Goal: Task Accomplishment & Management: Manage account settings

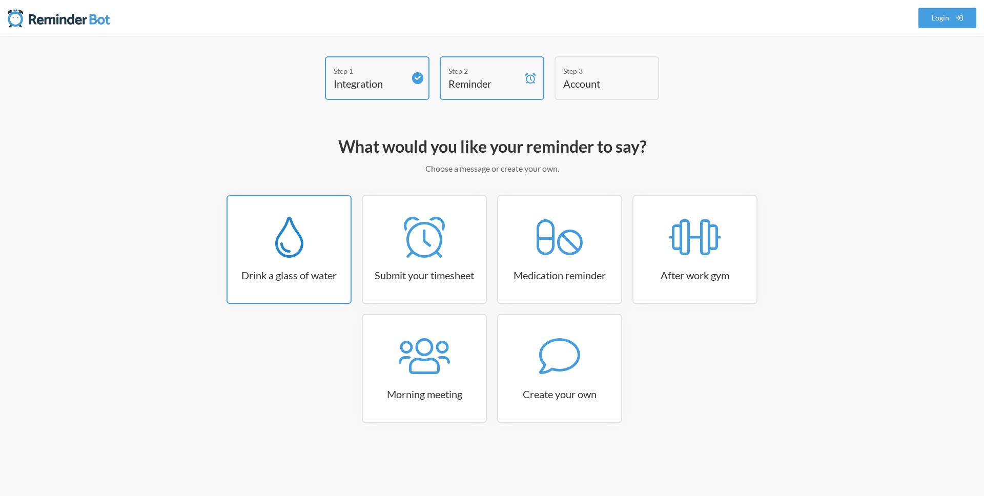
click at [312, 256] on div at bounding box center [289, 237] width 123 height 41
select select "06:30:00"
select select "true"
select select "11:00:00"
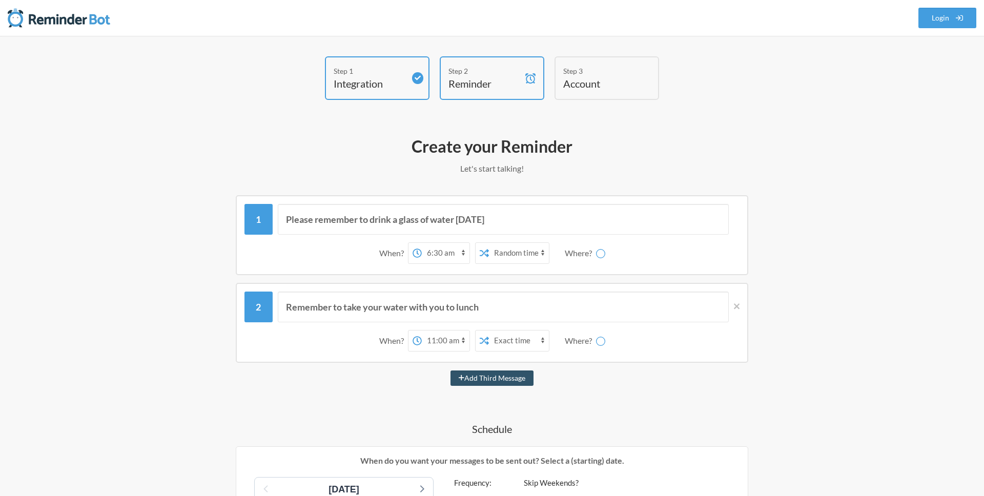
click at [453, 253] on select "12:00 am 12:15 am 12:30 am 12:45 am 1:00 am 1:15 am 1:30 am 1:45 am 2:00 am 2:1…" at bounding box center [446, 253] width 48 height 20
select select "D09KUEJ9VMY"
click at [479, 254] on select "Exact time Random time" at bounding box center [478, 253] width 60 height 20
click at [448, 243] on select "Exact time Random time" at bounding box center [478, 253] width 60 height 20
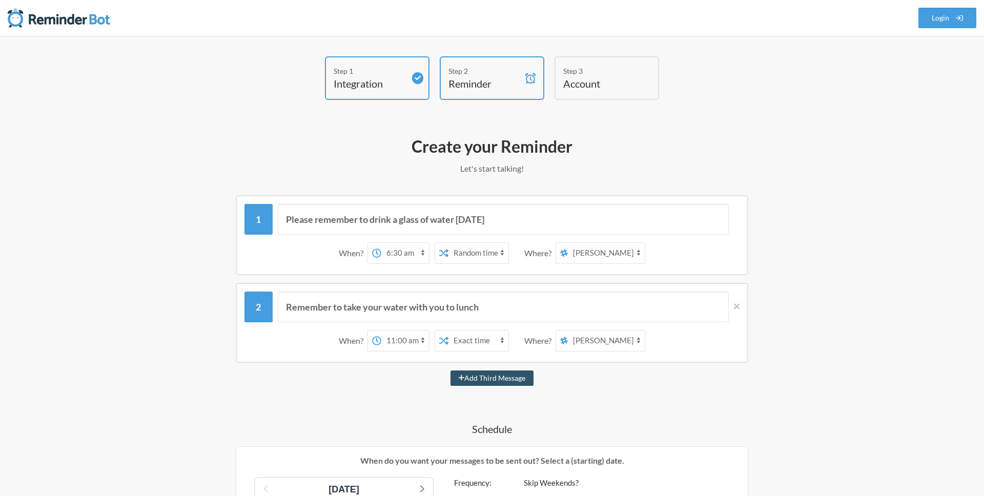
click at [409, 251] on select "12:00 am 12:15 am 12:30 am 12:45 am 1:00 am 1:15 am 1:30 am 1:45 am 2:00 am 2:1…" at bounding box center [405, 253] width 48 height 20
click at [381, 243] on select "12:00 am 12:15 am 12:30 am 12:45 am 1:00 am 1:15 am 1:30 am 1:45 am 2:00 am 2:1…" at bounding box center [405, 253] width 48 height 20
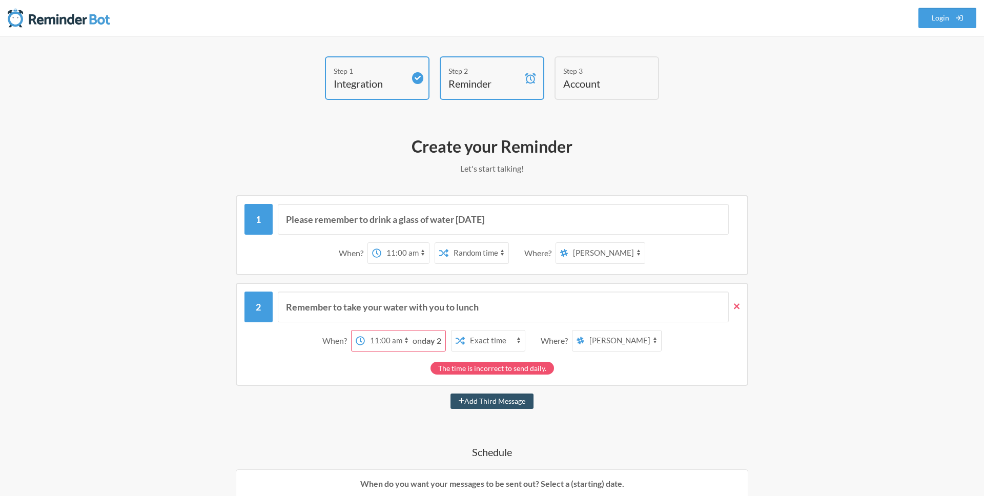
click at [738, 305] on icon at bounding box center [737, 306] width 6 height 6
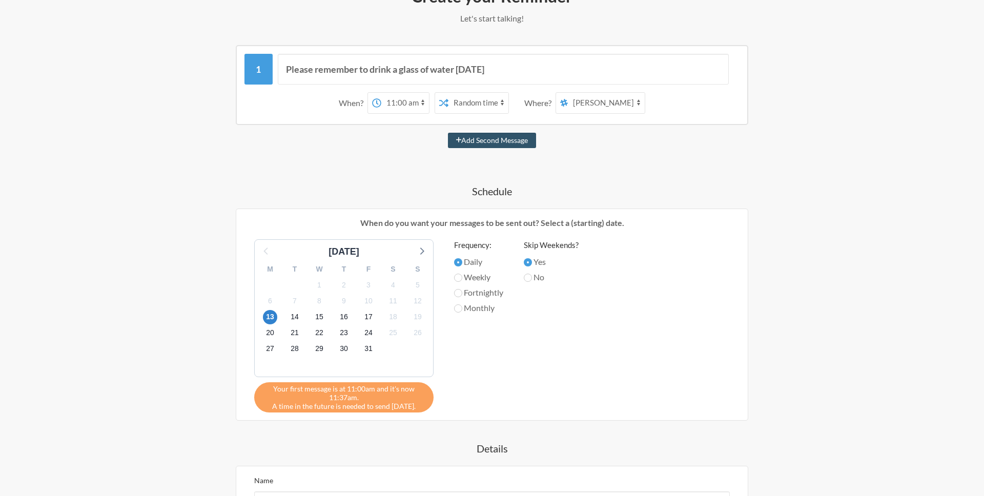
scroll to position [140, 0]
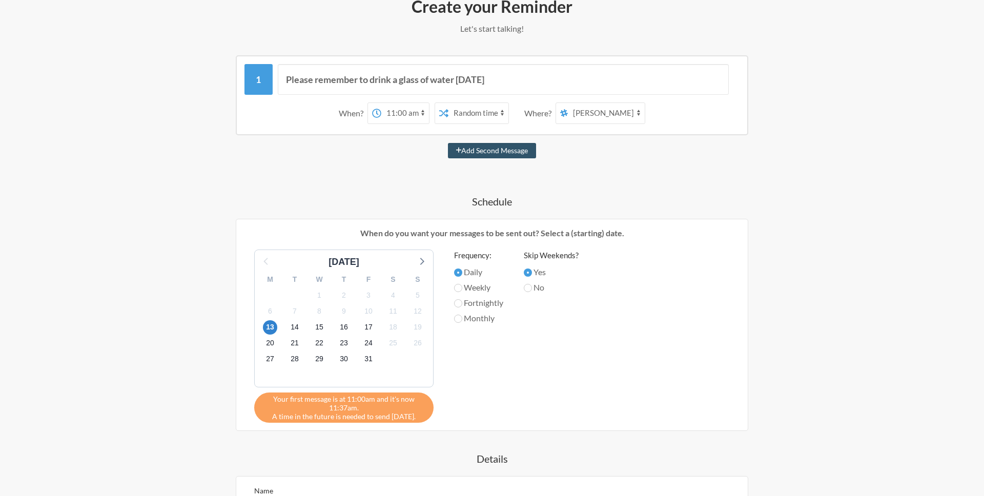
click at [408, 117] on select "12:00 am 12:15 am 12:30 am 12:45 am 1:00 am 1:15 am 1:30 am 1:45 am 2:00 am 2:1…" at bounding box center [405, 113] width 48 height 20
select select "12:00:00"
click at [381, 103] on select "12:00 am 12:15 am 12:30 am 12:45 am 1:00 am 1:15 am 1:30 am 1:45 am 2:00 am 2:1…" at bounding box center [405, 113] width 48 height 20
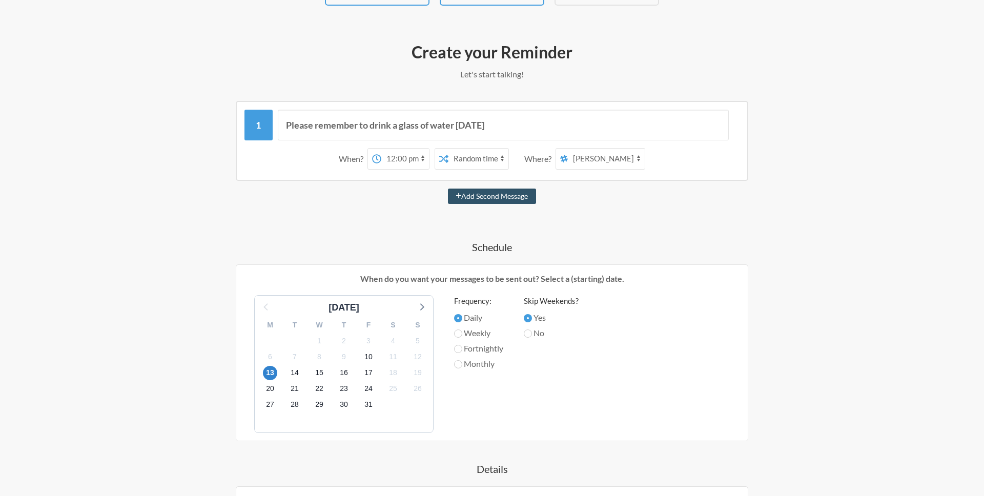
scroll to position [87, 0]
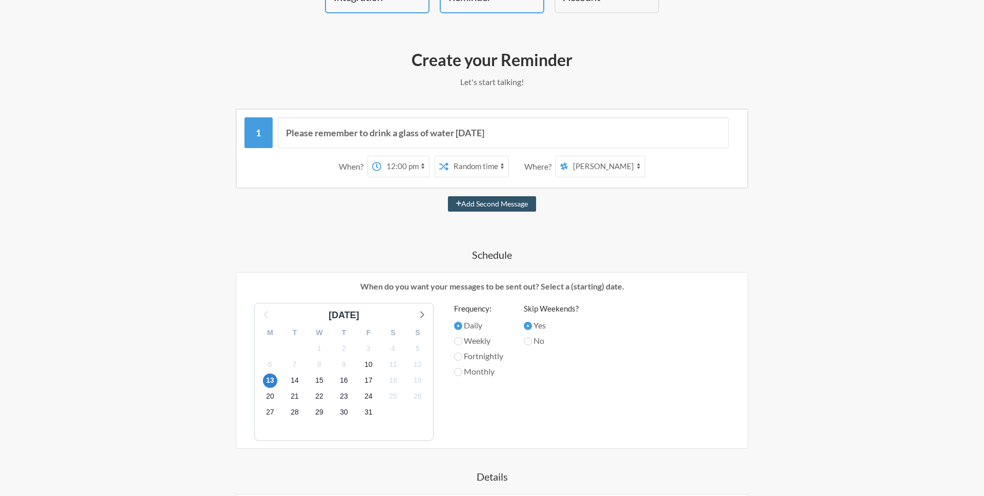
click at [590, 169] on select "random shadowtracker-office ui-ux blue-sky questions bugs international general…" at bounding box center [606, 166] width 77 height 20
select select "C07GNFA445U"
click at [569, 156] on select "random shadowtracker-office ui-ux blue-sky questions bugs international general…" at bounding box center [606, 166] width 77 height 20
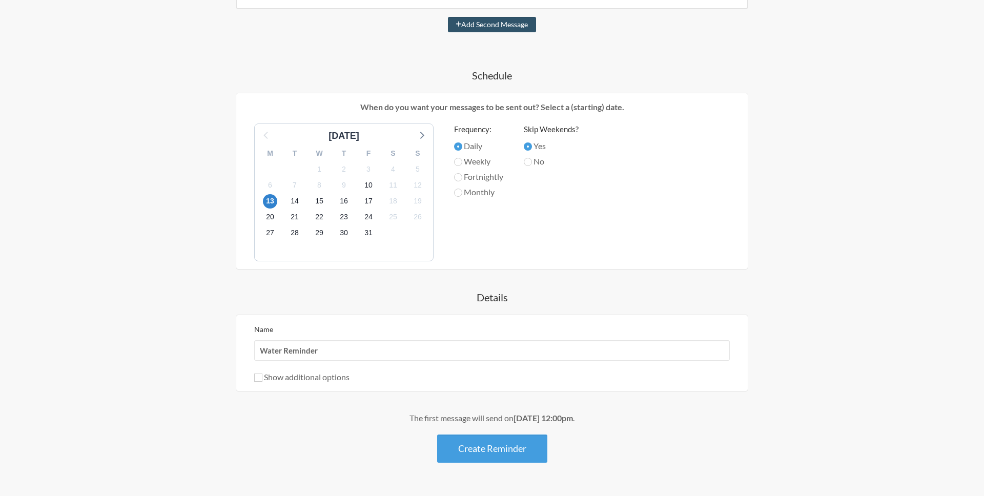
scroll to position [294, 0]
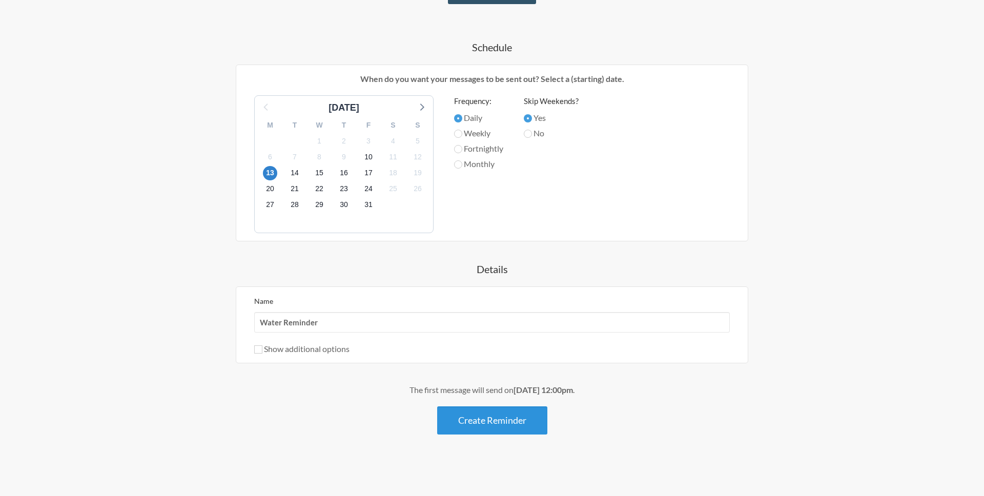
click at [486, 427] on button "Create Reminder" at bounding box center [492, 420] width 110 height 28
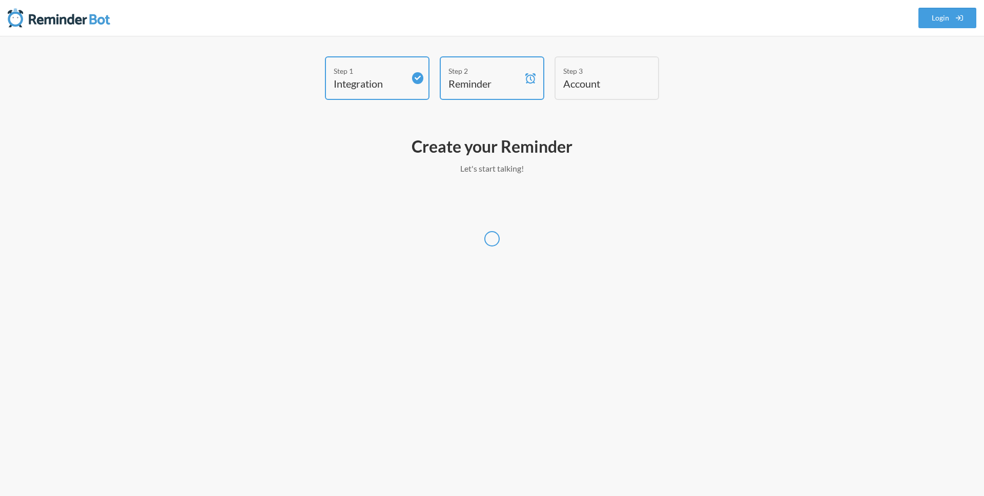
select select "Europe/London"
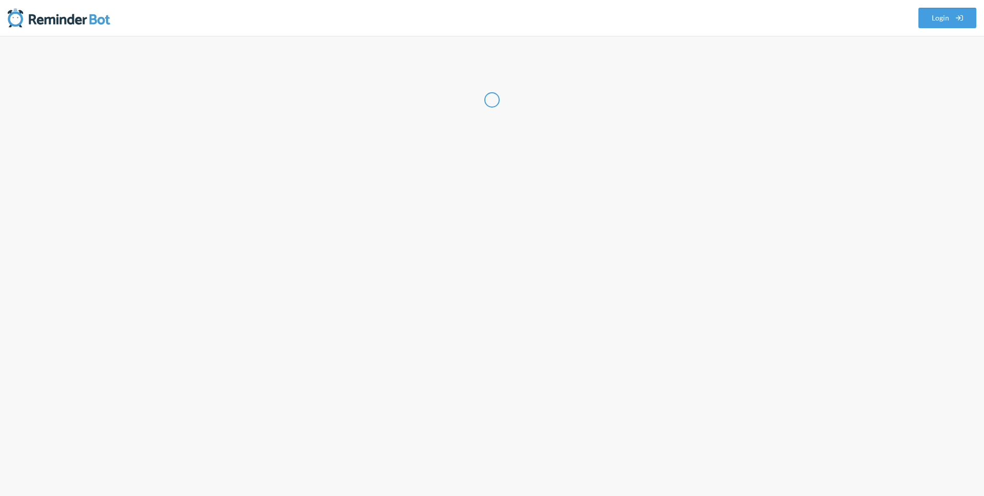
select select "GB"
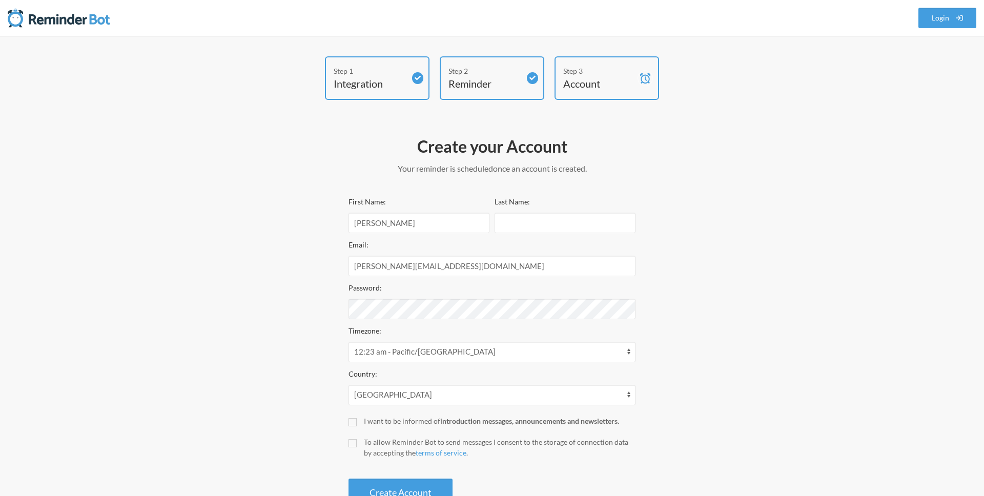
scroll to position [36, 0]
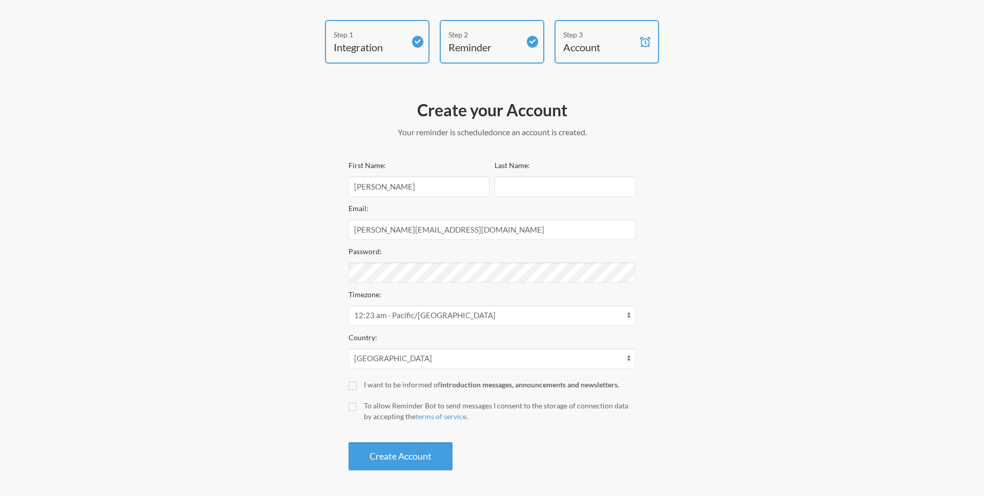
click at [357, 407] on label "To allow Reminder Bot to send messages I consent to the storage of connection d…" at bounding box center [491, 411] width 287 height 22
click at [357, 407] on input "To allow Reminder Bot to send messages I consent to the storage of connection d…" at bounding box center [352, 407] width 8 height 8
checkbox input "true"
click at [517, 191] on input "Last Name:" at bounding box center [564, 186] width 141 height 20
type input "T"
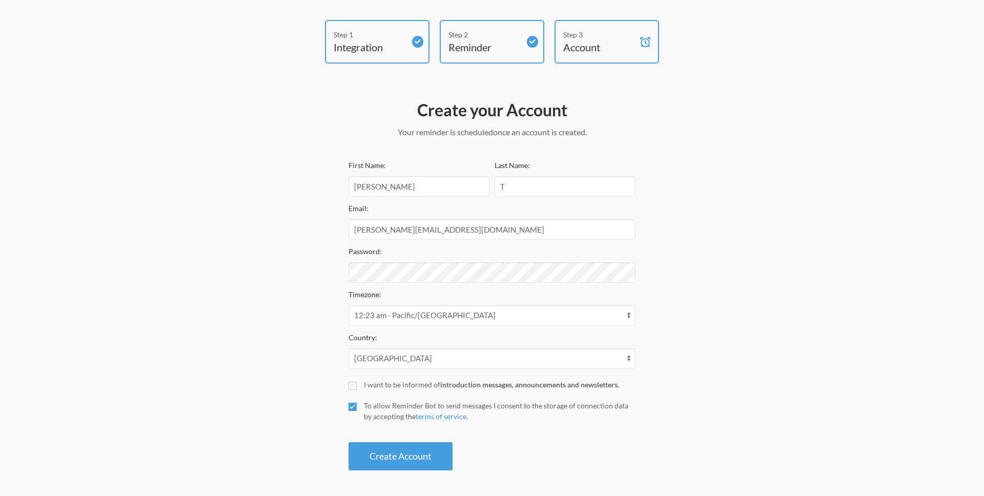
click at [283, 231] on div "Step 1 Integration Step 2 Reminder Step 3 Account Create your Account Your remi…" at bounding box center [491, 248] width 615 height 456
click at [384, 465] on button "Create Account" at bounding box center [400, 456] width 104 height 28
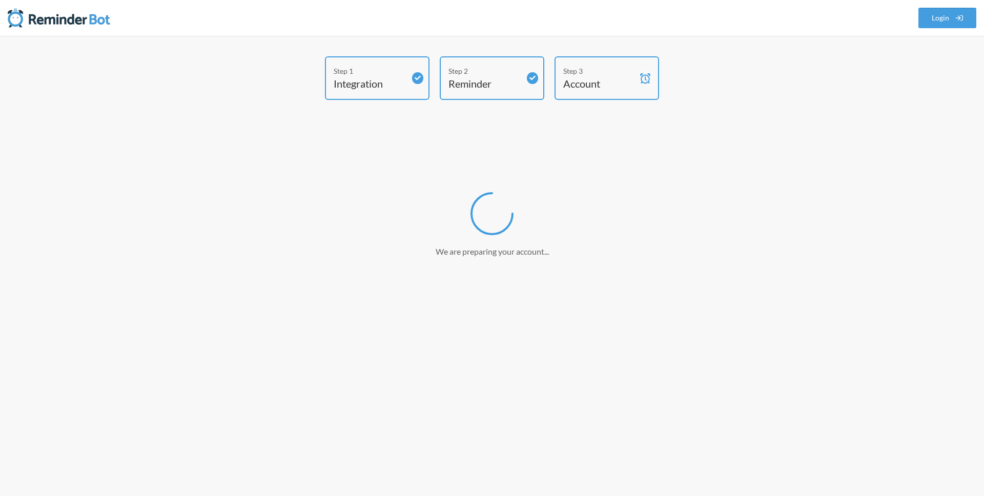
scroll to position [0, 0]
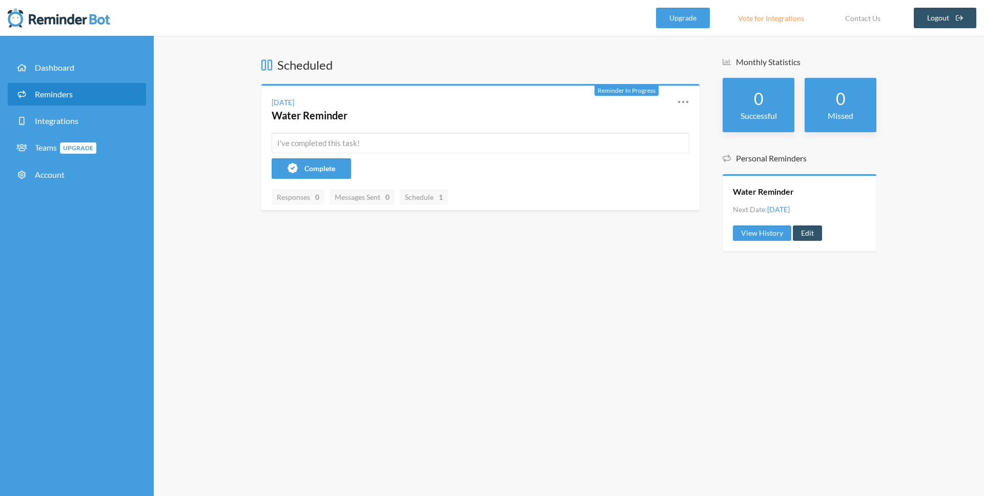
click at [77, 94] on link "Reminders" at bounding box center [77, 94] width 138 height 23
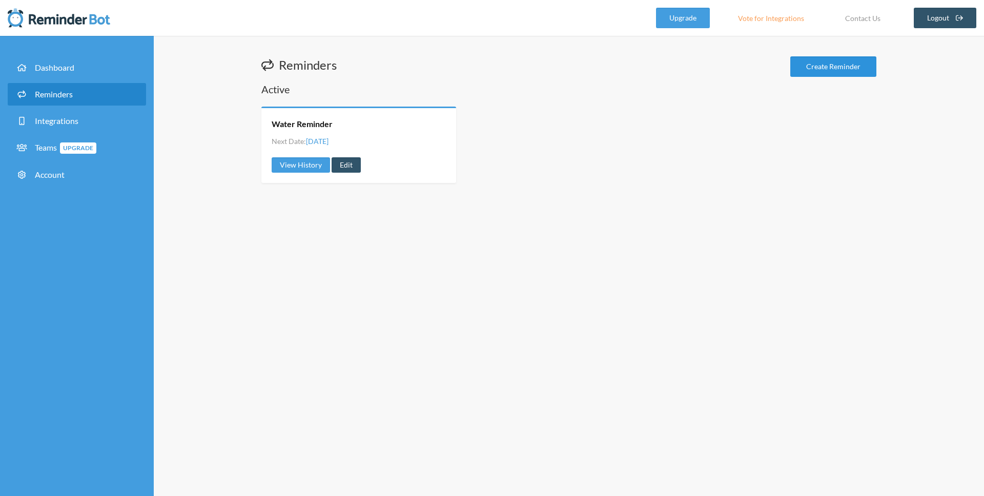
click at [837, 70] on link "Create Reminder" at bounding box center [833, 66] width 86 height 20
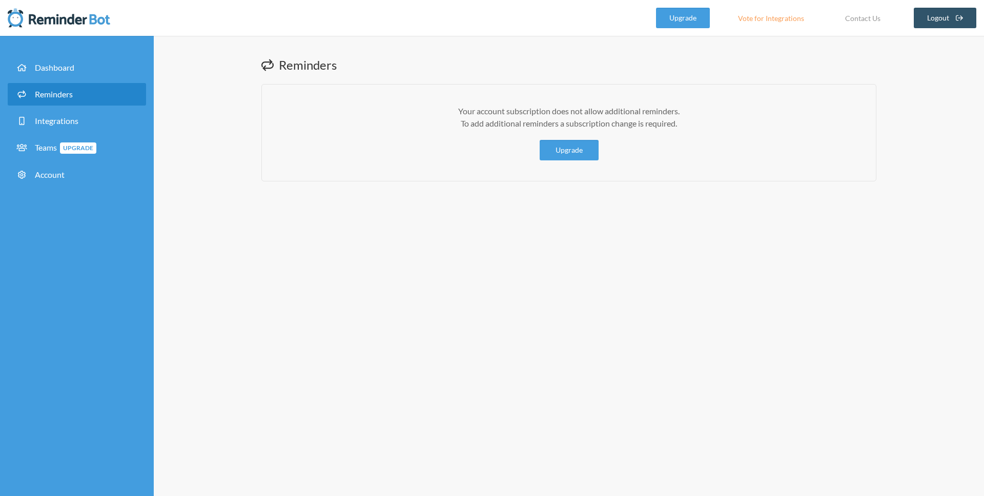
click at [84, 99] on link "Reminders" at bounding box center [77, 94] width 138 height 23
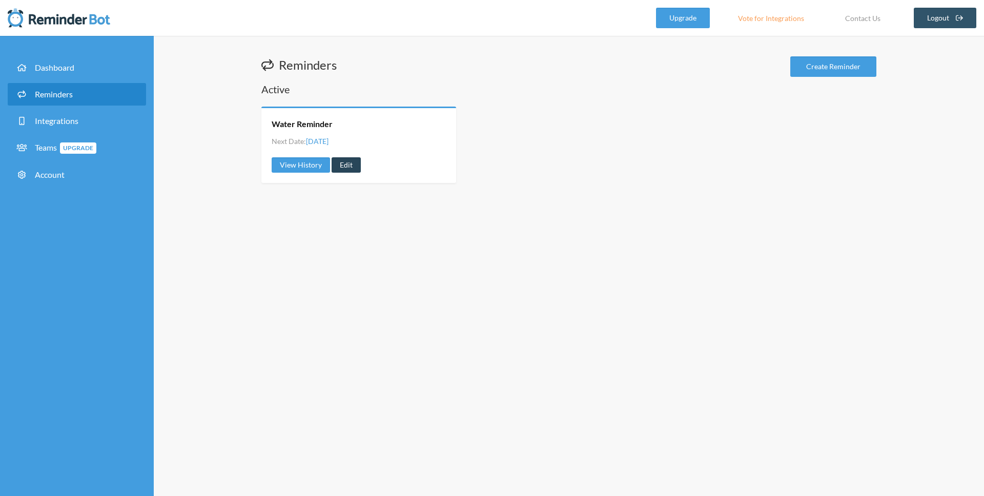
click at [342, 162] on link "Edit" at bounding box center [346, 164] width 29 height 15
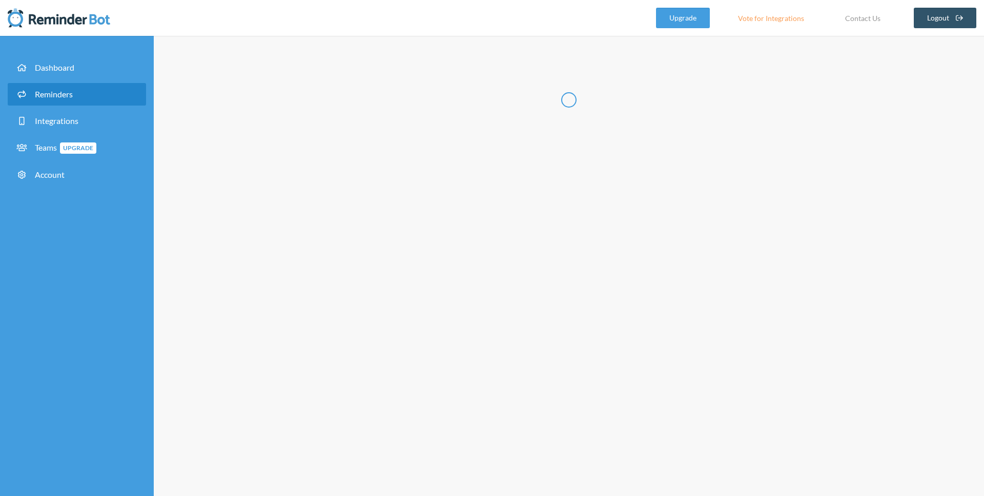
type input "Water Reminder"
select select "12:00:00"
select select "true"
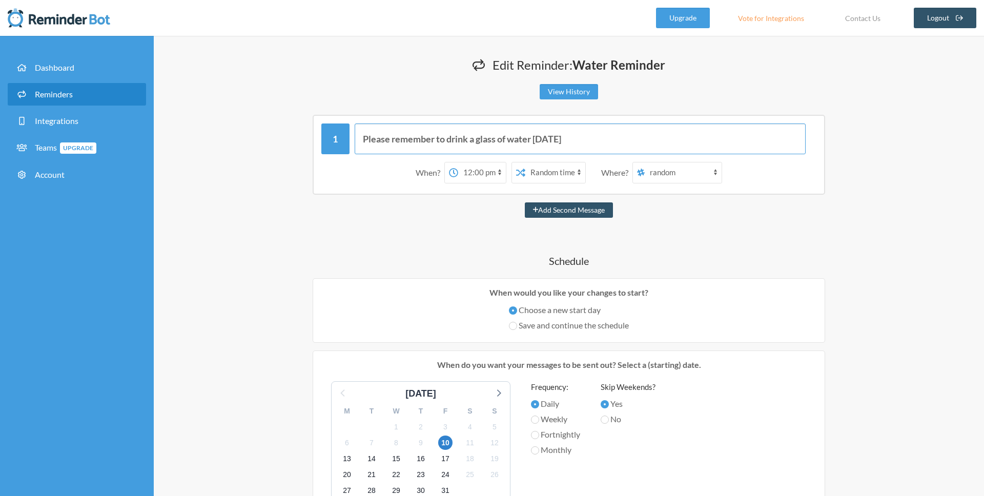
drag, startPoint x: 556, startPoint y: 140, endPoint x: 279, endPoint y: 136, distance: 277.2
click at [279, 136] on div "Please remember to drink a glass of water today When? 12:00 am 12:15 am 12:30 a…" at bounding box center [568, 155] width 615 height 80
type input "R"
type input "Cutoff for releases"
click at [479, 171] on select "12:00 am 12:15 am 12:30 am 12:45 am 1:00 am 1:15 am 1:30 am 1:45 am 2:00 am 2:1…" at bounding box center [482, 172] width 48 height 20
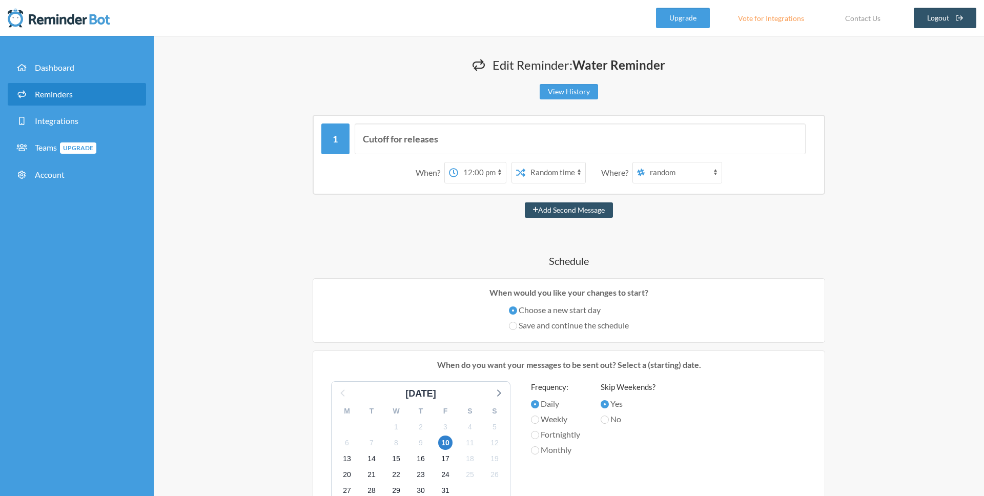
select select "14:00:00"
click at [458, 162] on select "12:00 am 12:15 am 12:30 am 12:45 am 1:00 am 1:15 am 1:30 am 1:45 am 2:00 am 2:1…" at bounding box center [482, 172] width 48 height 20
click at [560, 171] on select "Exact time Random time" at bounding box center [555, 172] width 60 height 20
select select "false"
click at [525, 162] on select "Exact time Random time" at bounding box center [555, 172] width 60 height 20
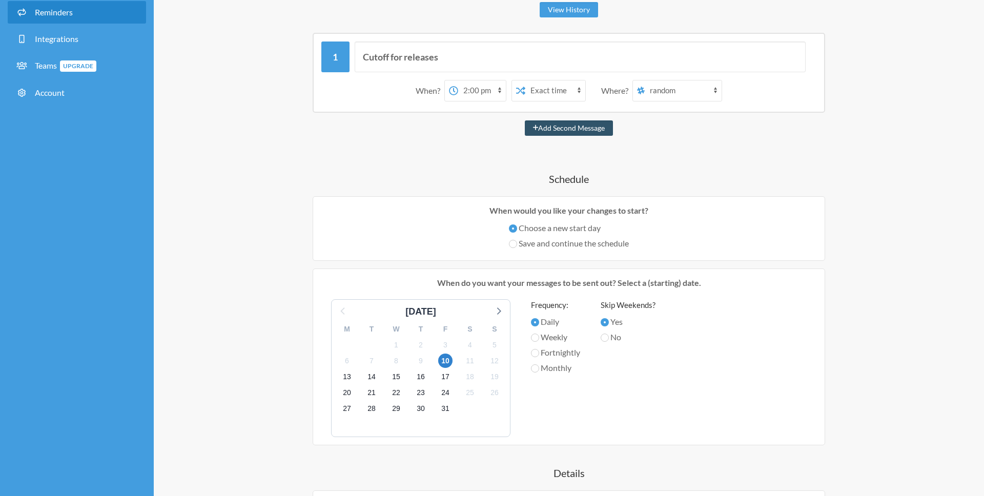
scroll to position [84, 0]
click at [558, 336] on label "Weekly" at bounding box center [555, 335] width 49 height 12
click at [539, 336] on input "Weekly" at bounding box center [535, 336] width 8 height 8
radio input "true"
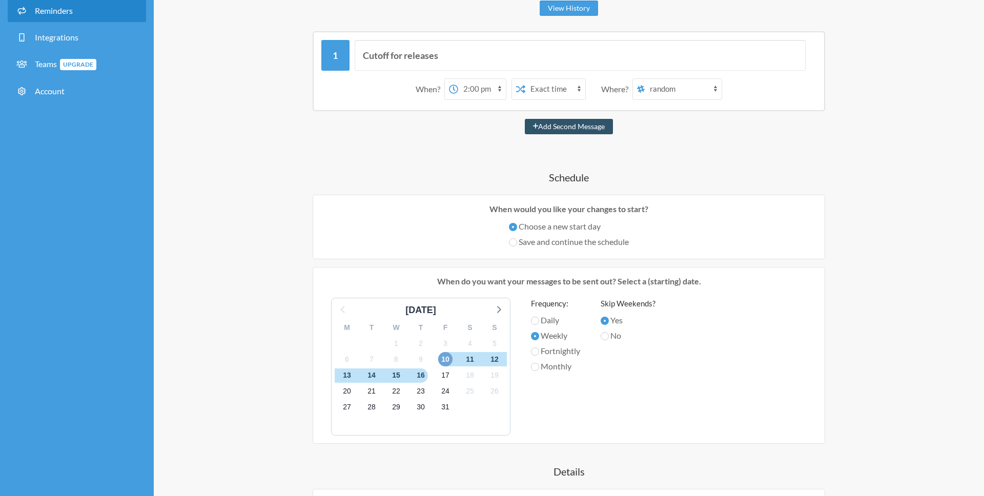
click at [447, 356] on span "10" at bounding box center [445, 359] width 14 height 14
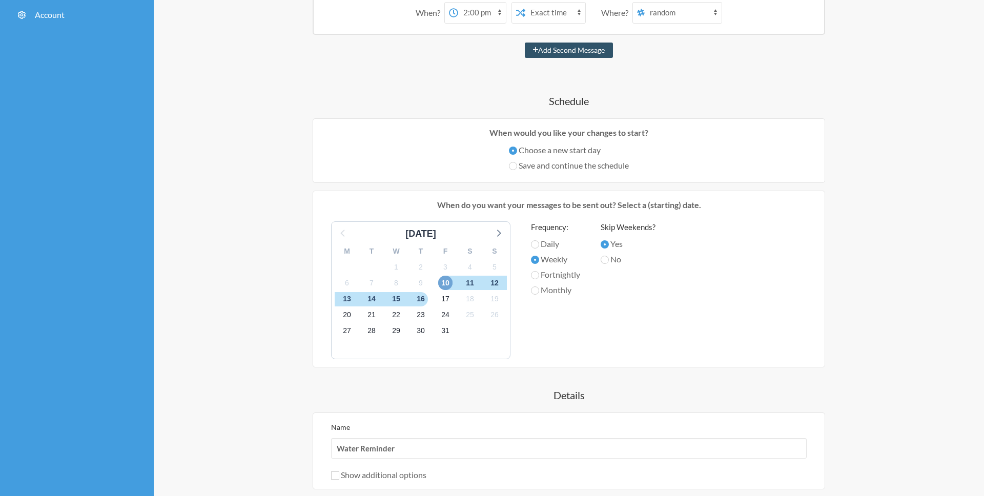
scroll to position [163, 0]
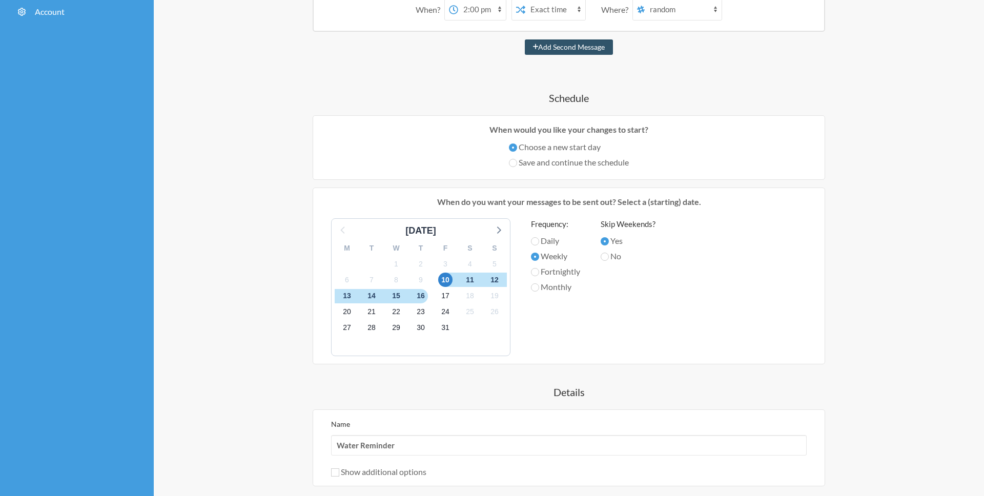
click at [575, 161] on label "Save and continue the schedule" at bounding box center [569, 162] width 120 height 12
click at [517, 161] on input "Save and continue the schedule" at bounding box center [513, 163] width 8 height 8
radio input "true"
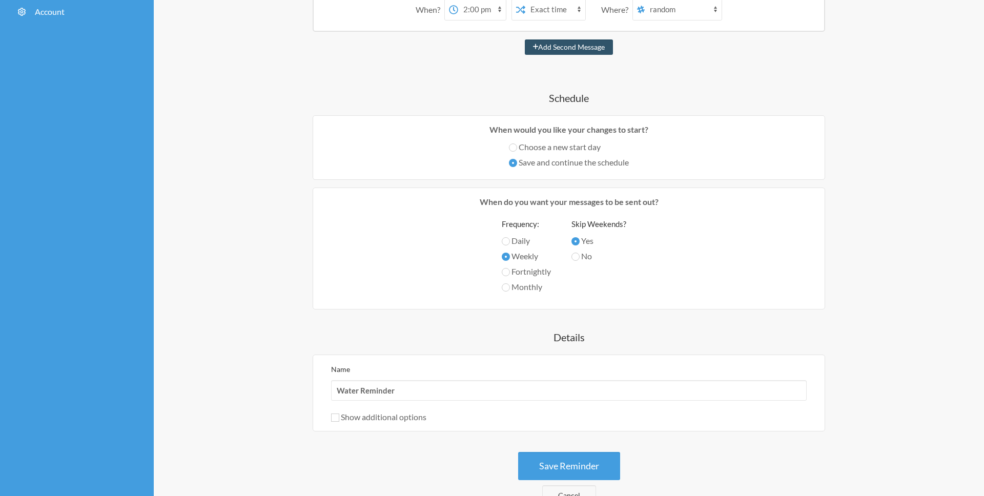
click at [565, 149] on label "Choose a new start day" at bounding box center [569, 147] width 120 height 12
click at [517, 149] on input "Choose a new start day" at bounding box center [513, 147] width 8 height 8
radio input "true"
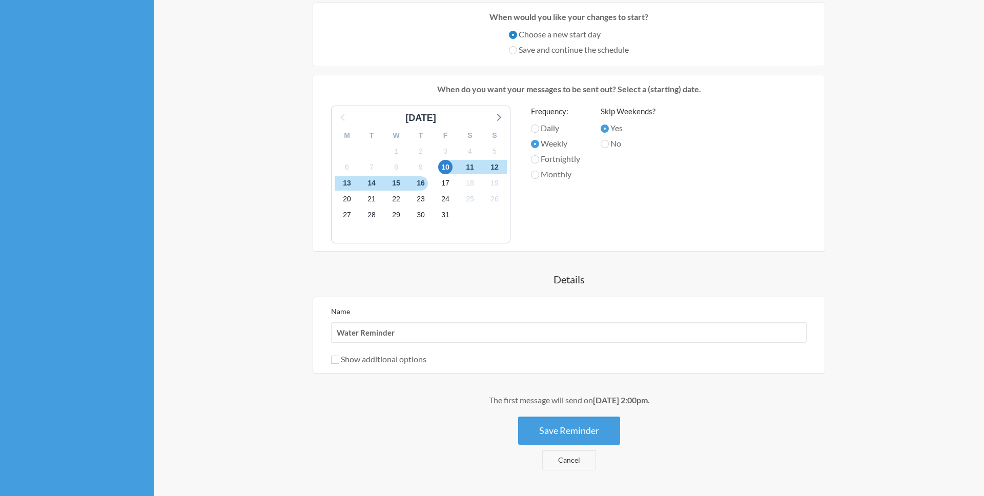
scroll to position [277, 0]
drag, startPoint x: 440, startPoint y: 332, endPoint x: 243, endPoint y: 316, distance: 197.9
click at [243, 316] on div "Edit Reminder: Water Reminder View History Messages are not sending from this d…" at bounding box center [569, 168] width 656 height 777
type input "Release Cutoff"
click at [363, 358] on label "Show additional options" at bounding box center [378, 358] width 95 height 10
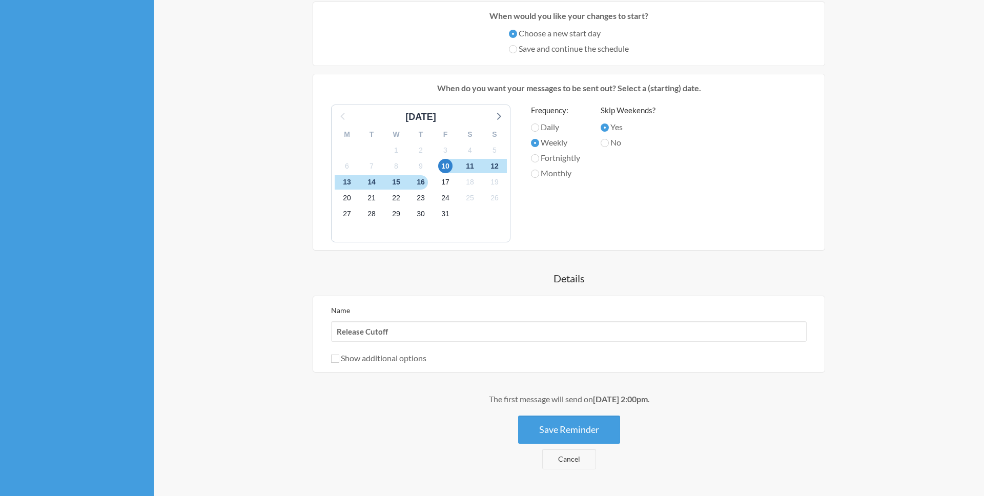
click at [339, 358] on input "Show additional options" at bounding box center [335, 359] width 8 height 8
checkbox input "true"
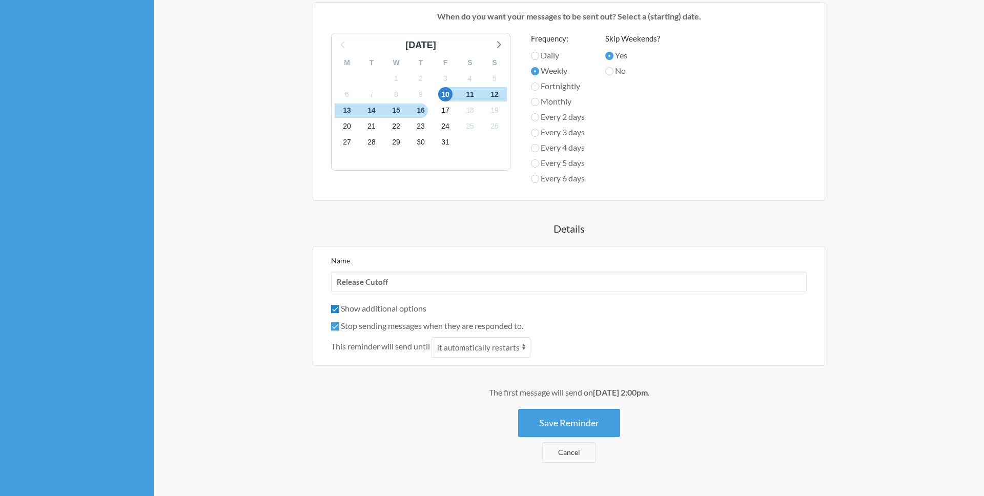
scroll to position [350, 0]
click at [384, 326] on label "Stop sending messages when they are responded to." at bounding box center [427, 324] width 192 height 10
click at [339, 326] on input "Stop sending messages when they are responded to." at bounding box center [335, 325] width 8 height 8
click at [387, 324] on label "Stop sending messages when they are responded to." at bounding box center [427, 324] width 192 height 10
click at [339, 324] on input "Stop sending messages when they are responded to." at bounding box center [335, 325] width 8 height 8
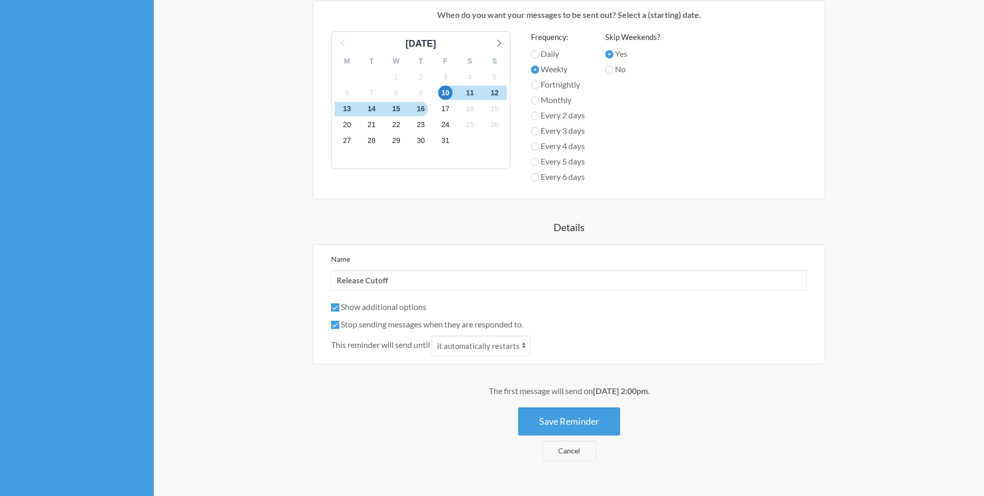
click at [387, 324] on label "Stop sending messages when they are responded to." at bounding box center [427, 324] width 192 height 10
click at [339, 324] on input "Stop sending messages when they are responded to." at bounding box center [335, 325] width 8 height 8
checkbox input "false"
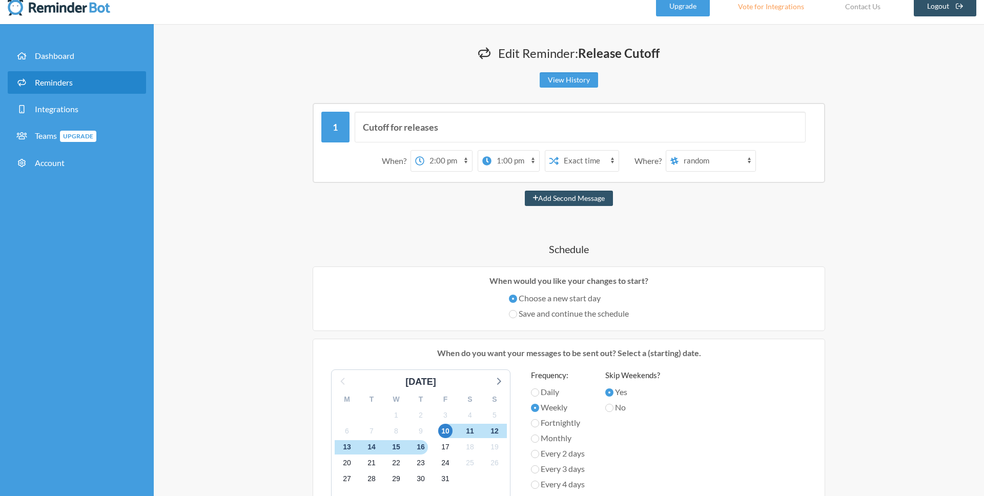
scroll to position [7, 0]
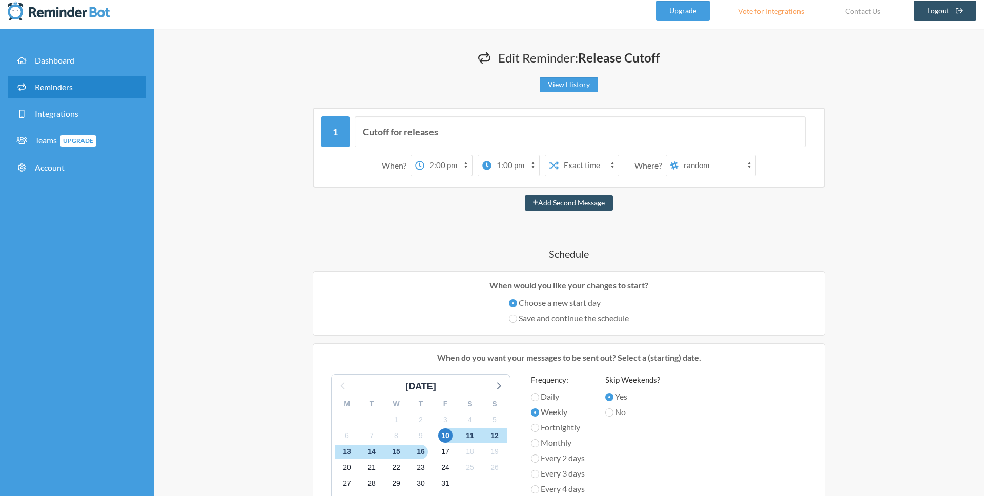
click at [699, 159] on select "random shadowtracker-office ui-ux blue-sky questions bugs international general…" at bounding box center [716, 165] width 77 height 20
select select "C07H7Q7G81X"
click at [679, 155] on select "random shadowtracker-office ui-ux blue-sky questions bugs international general…" at bounding box center [716, 165] width 77 height 20
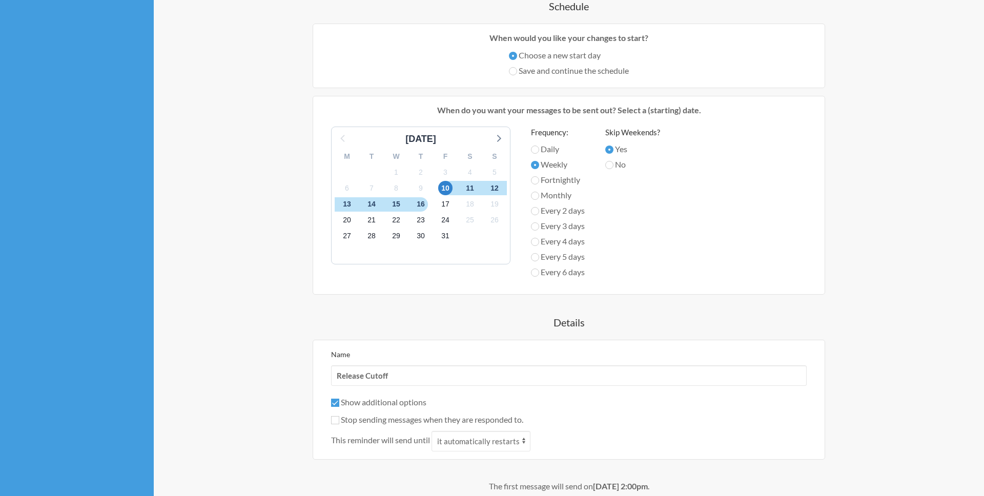
scroll to position [423, 0]
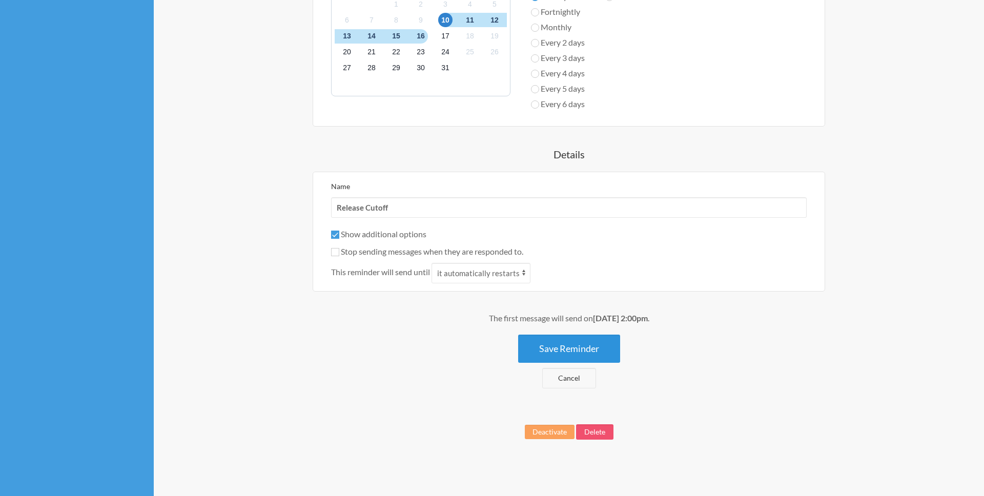
click at [555, 352] on button "Save Reminder" at bounding box center [569, 349] width 102 height 28
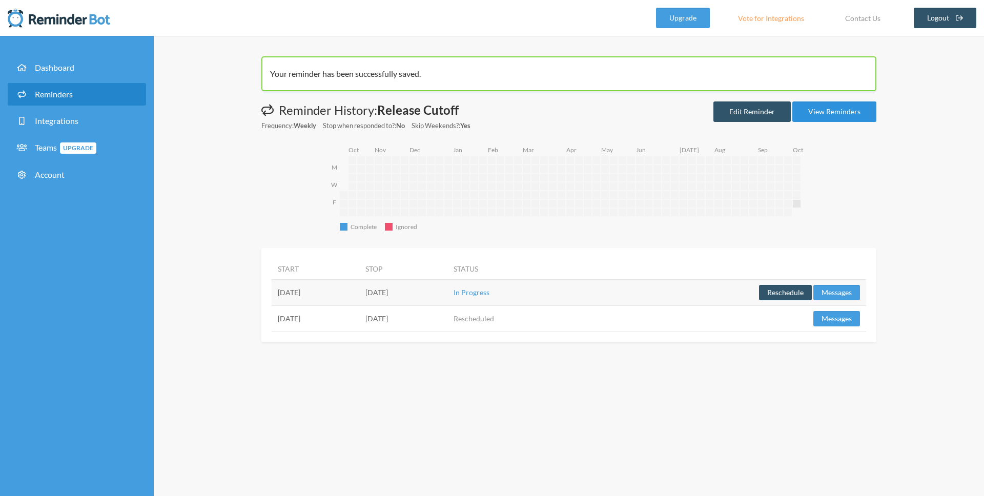
click at [842, 118] on link "View Reminders" at bounding box center [834, 111] width 84 height 20
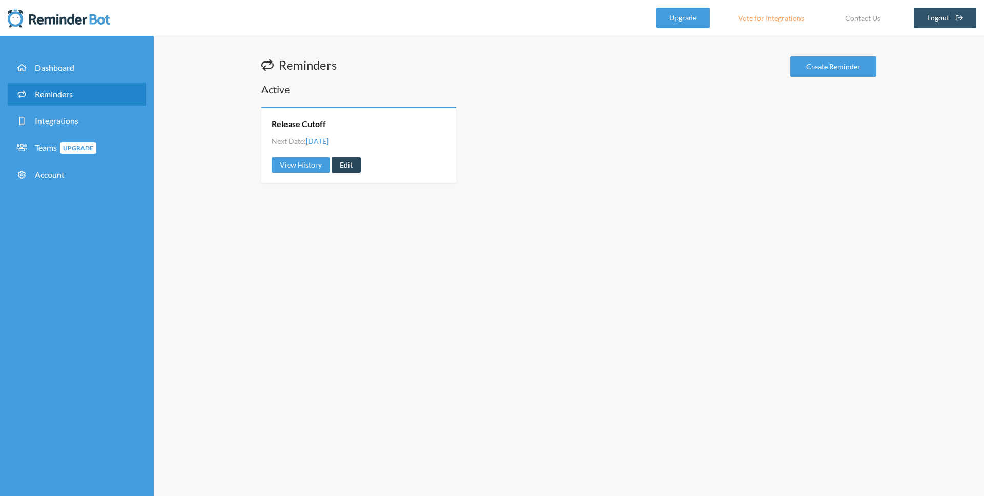
click at [336, 169] on link "Edit" at bounding box center [346, 164] width 29 height 15
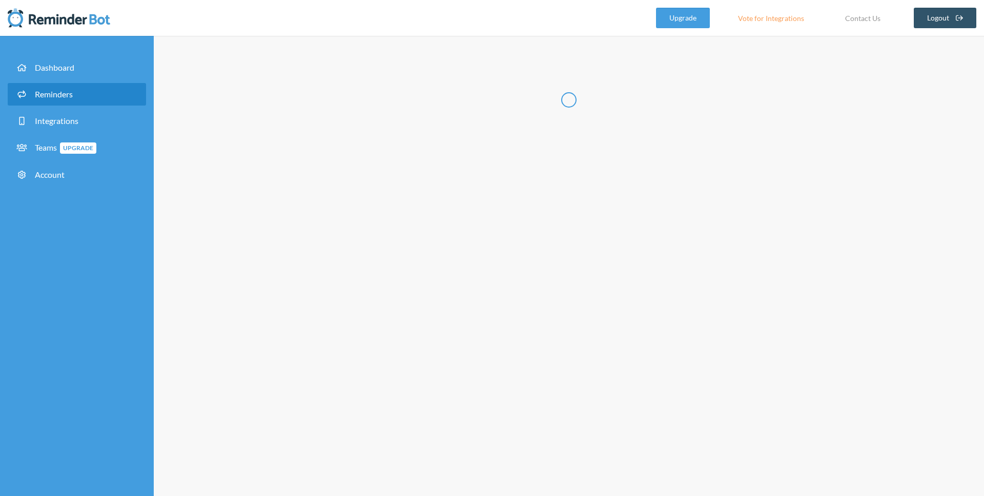
radio input "false"
radio input "true"
type input "Release Cutoff"
checkbox input "true"
checkbox input "false"
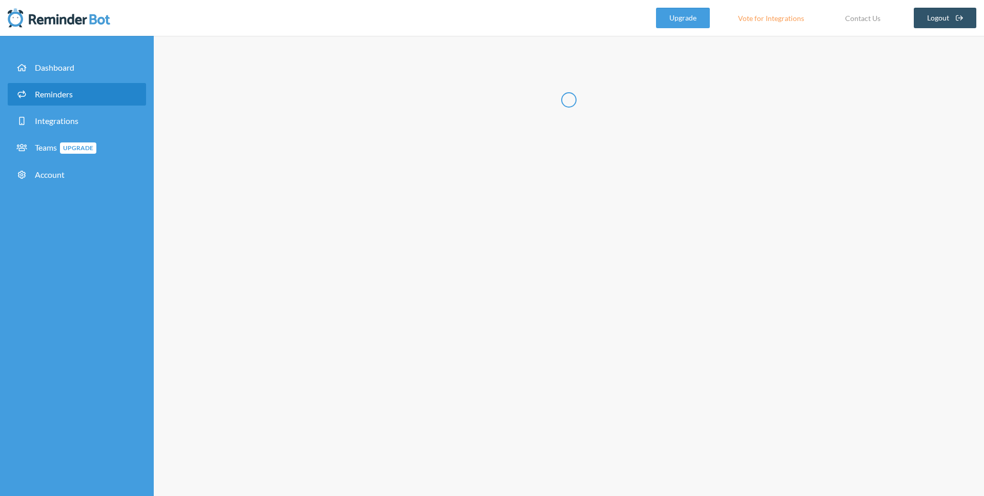
select select "14:00:00"
select select "13:00:00"
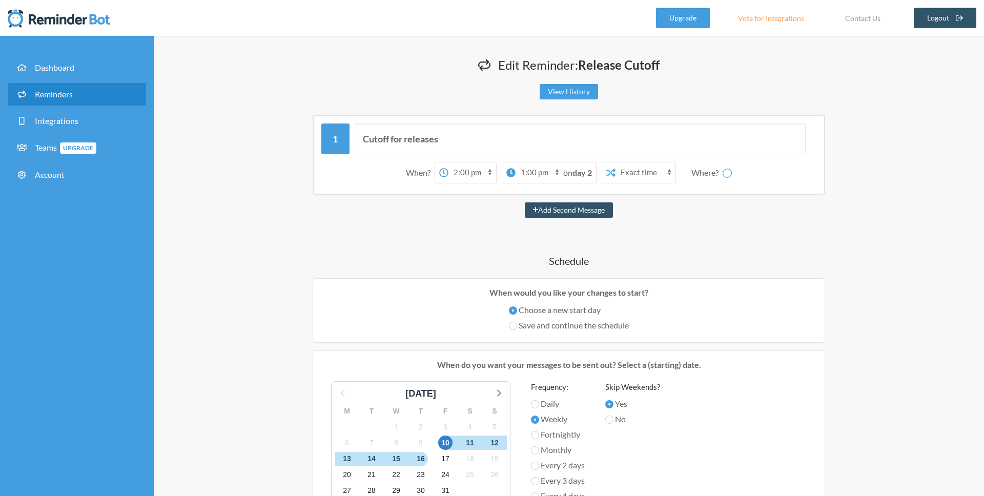
scroll to position [423, 0]
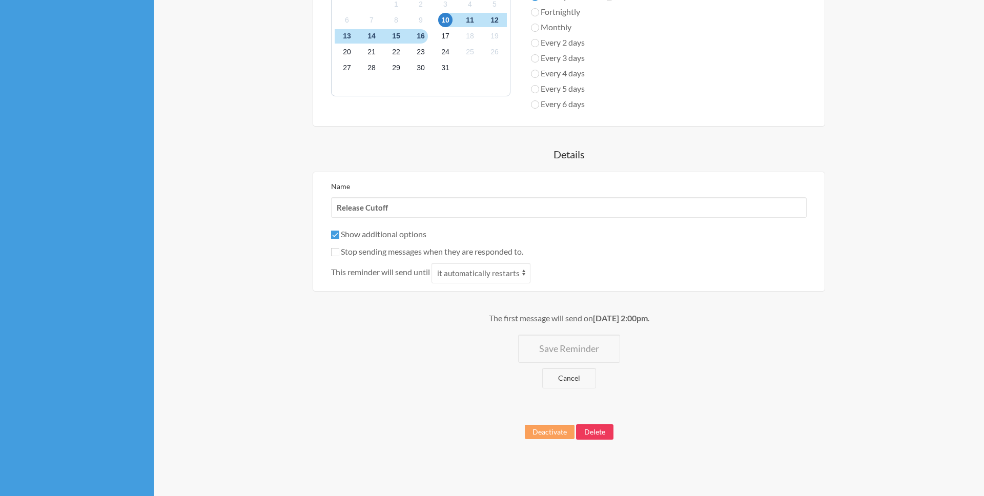
click at [591, 434] on button "Delete" at bounding box center [594, 431] width 37 height 15
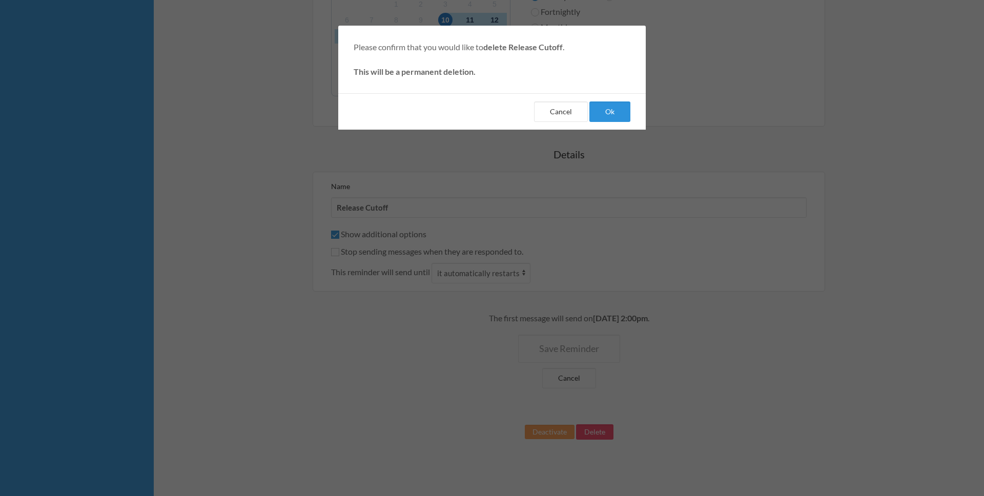
click at [626, 105] on button "Ok" at bounding box center [609, 111] width 41 height 20
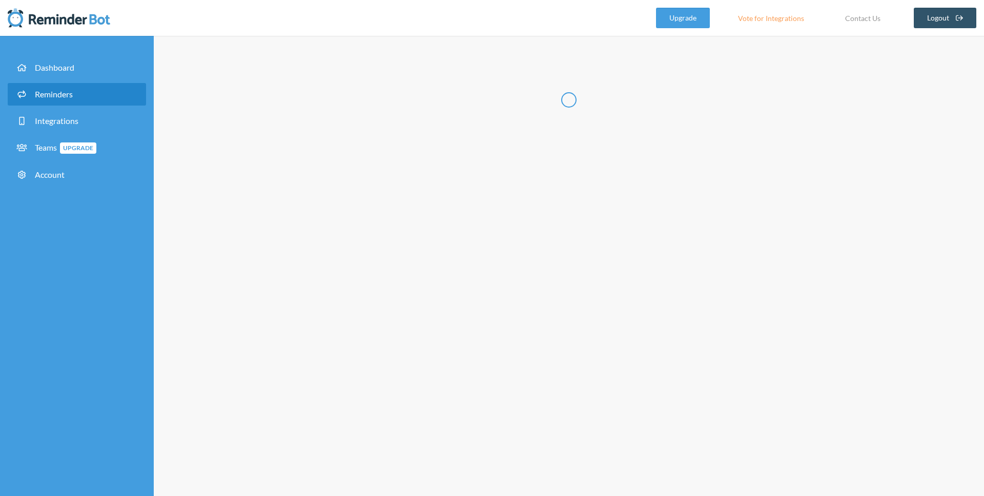
select select "11:30:00"
select select "12:30:00"
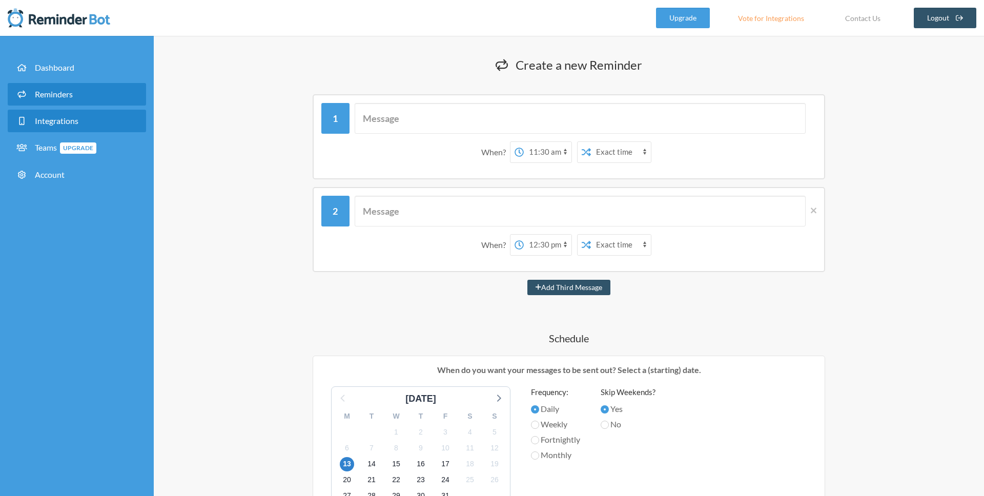
click at [71, 125] on span "Integrations" at bounding box center [57, 121] width 44 height 10
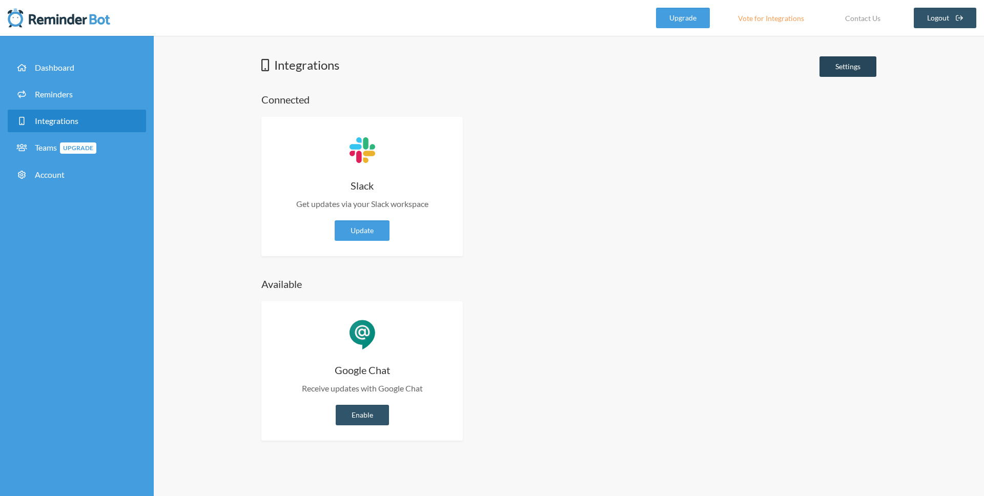
click at [836, 66] on link "Settings" at bounding box center [847, 66] width 57 height 20
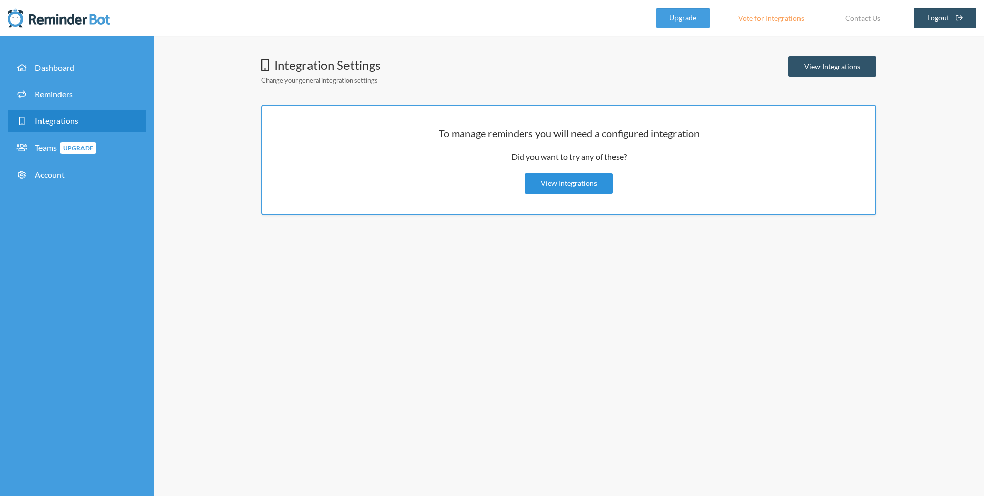
click at [589, 185] on link "View Integrations" at bounding box center [569, 183] width 88 height 20
